Goal: Check status

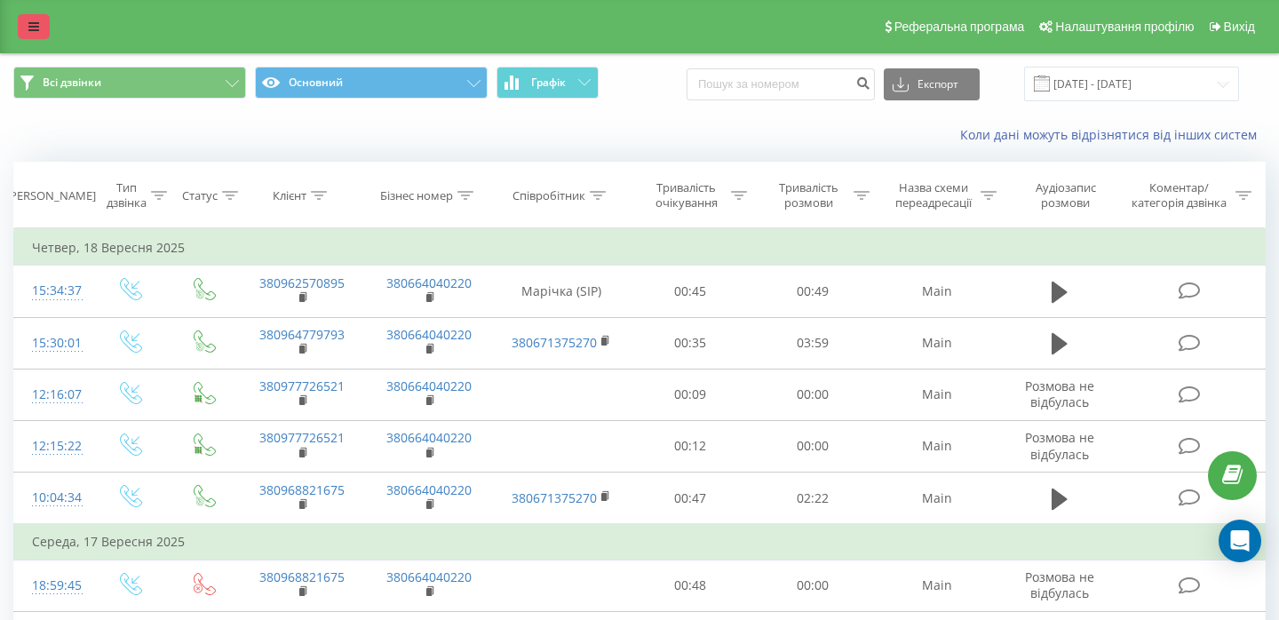
click at [34, 23] on icon at bounding box center [33, 26] width 11 height 12
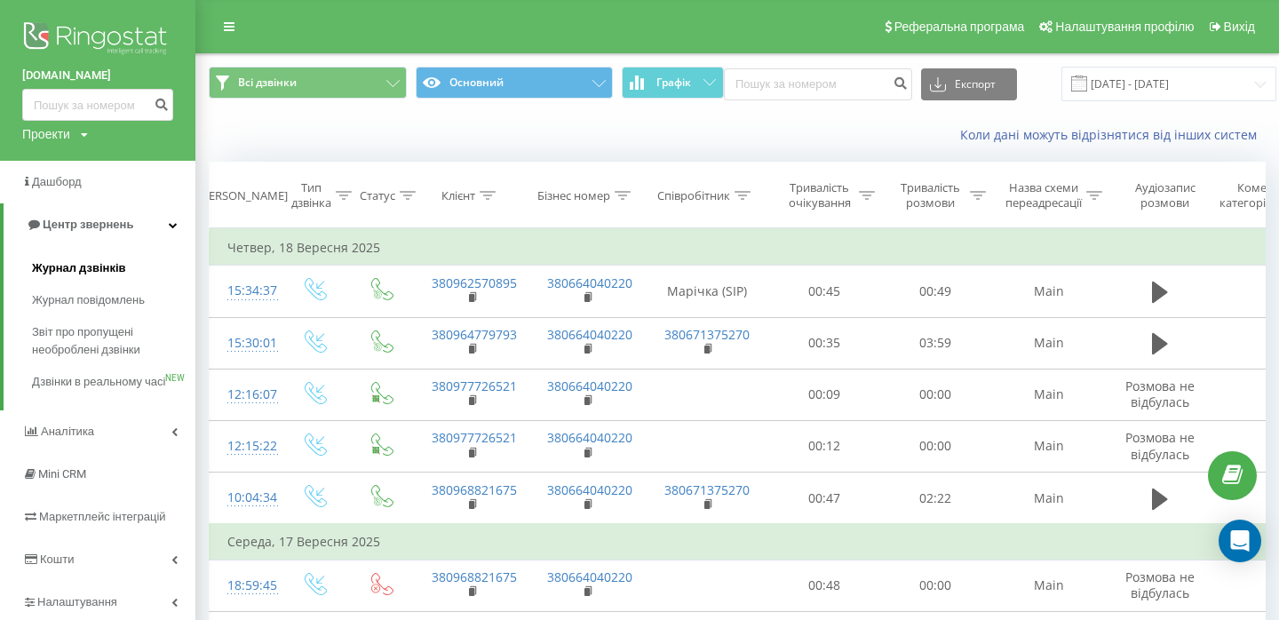
click at [56, 266] on span "Журнал дзвінків" at bounding box center [79, 268] width 94 height 18
